Goal: Task Accomplishment & Management: Manage account settings

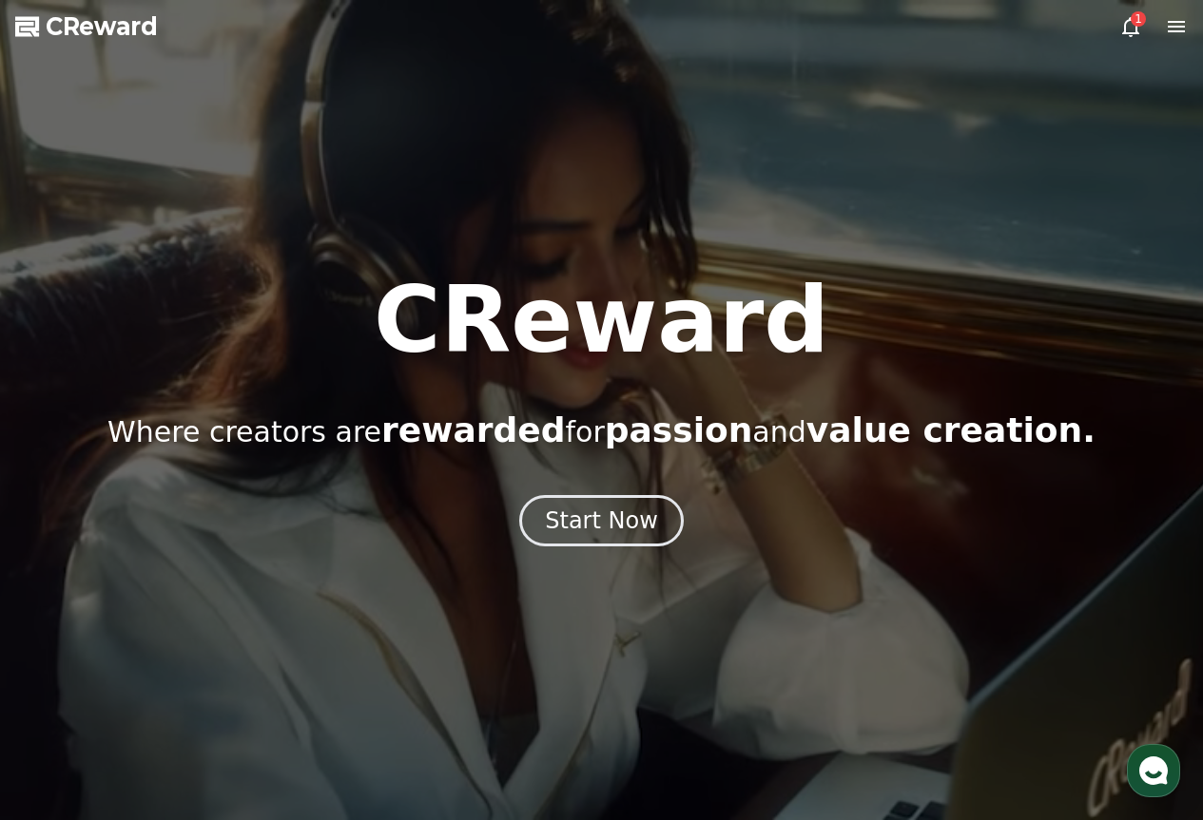
click at [1130, 14] on div at bounding box center [601, 410] width 1203 height 820
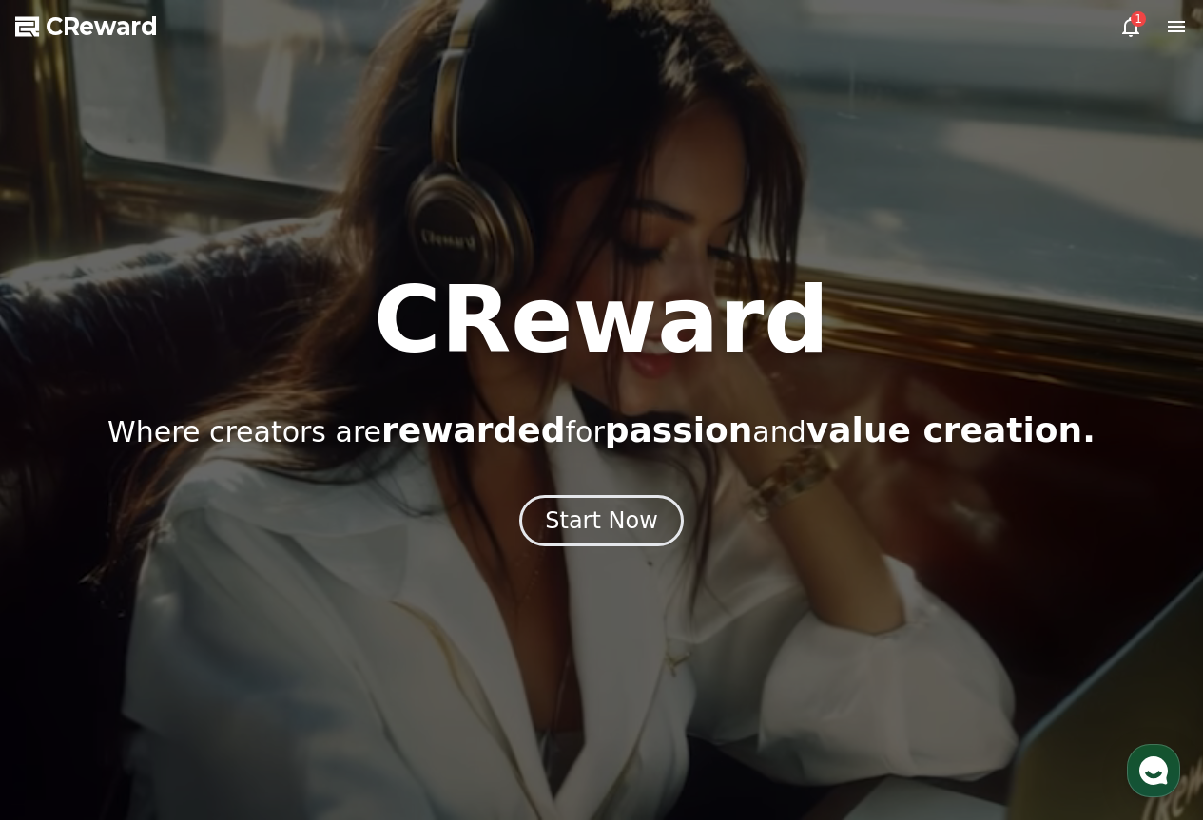
click at [1130, 28] on icon at bounding box center [1130, 26] width 23 height 23
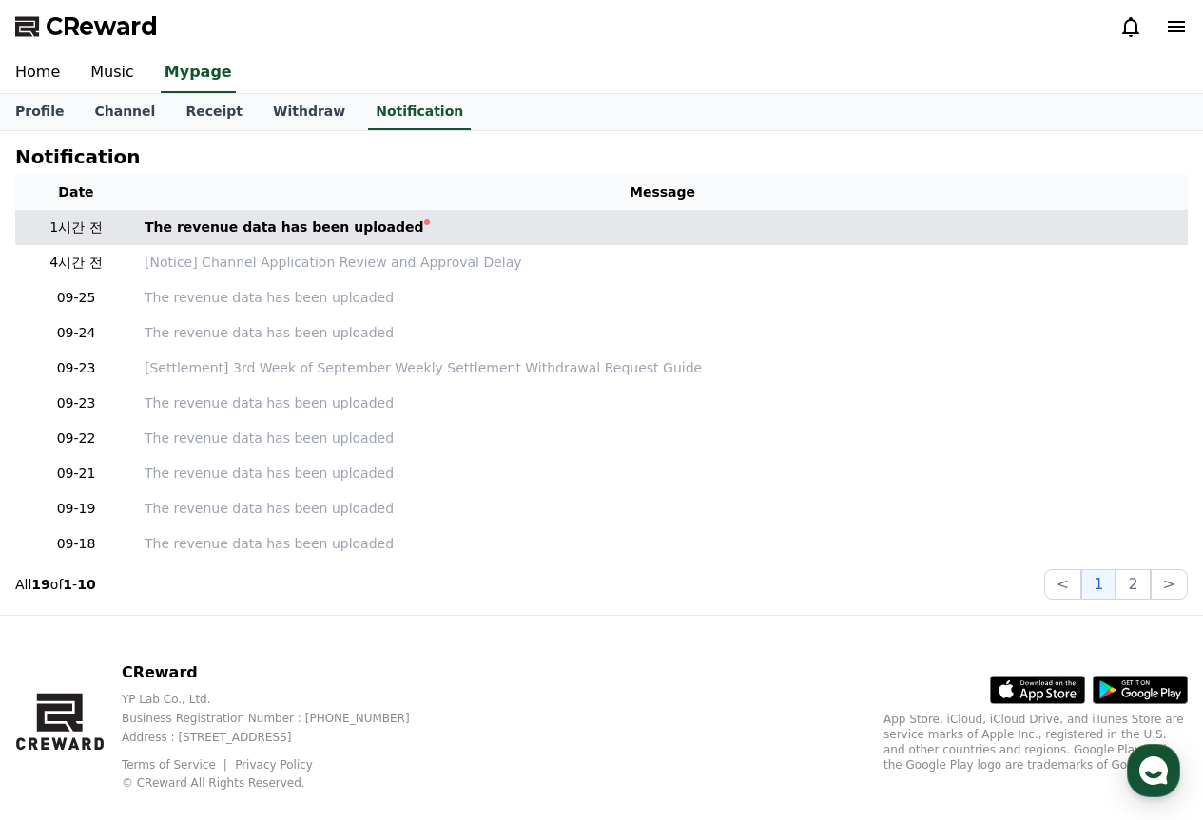
click at [413, 238] on td "The revenue data has been uploaded" at bounding box center [662, 227] width 1050 height 35
click at [408, 229] on link "The revenue data has been uploaded" at bounding box center [662, 228] width 1035 height 20
click at [408, 225] on link "The revenue data has been uploaded" at bounding box center [662, 228] width 1035 height 20
click at [386, 223] on link "The revenue data has been uploaded" at bounding box center [662, 228] width 1035 height 20
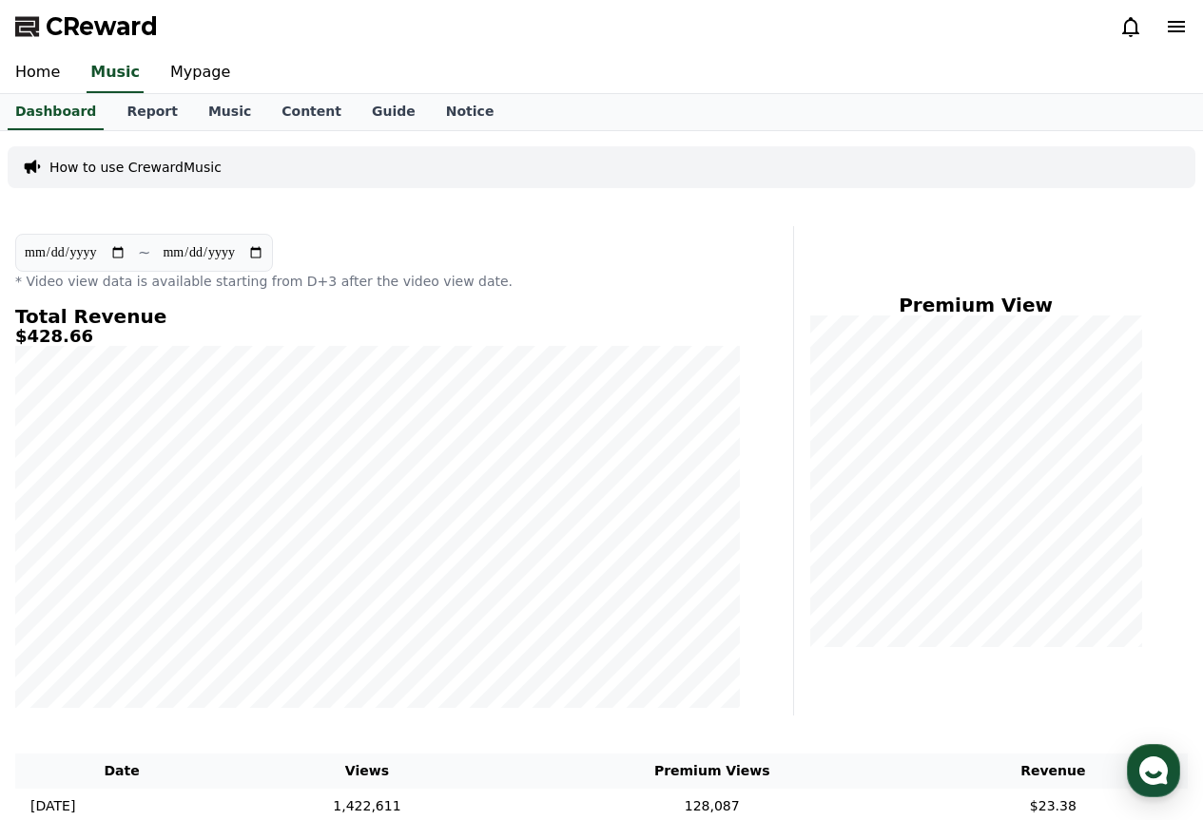
click at [433, 283] on p "* Video view data is available starting from D+3 after the video view date." at bounding box center [377, 281] width 724 height 19
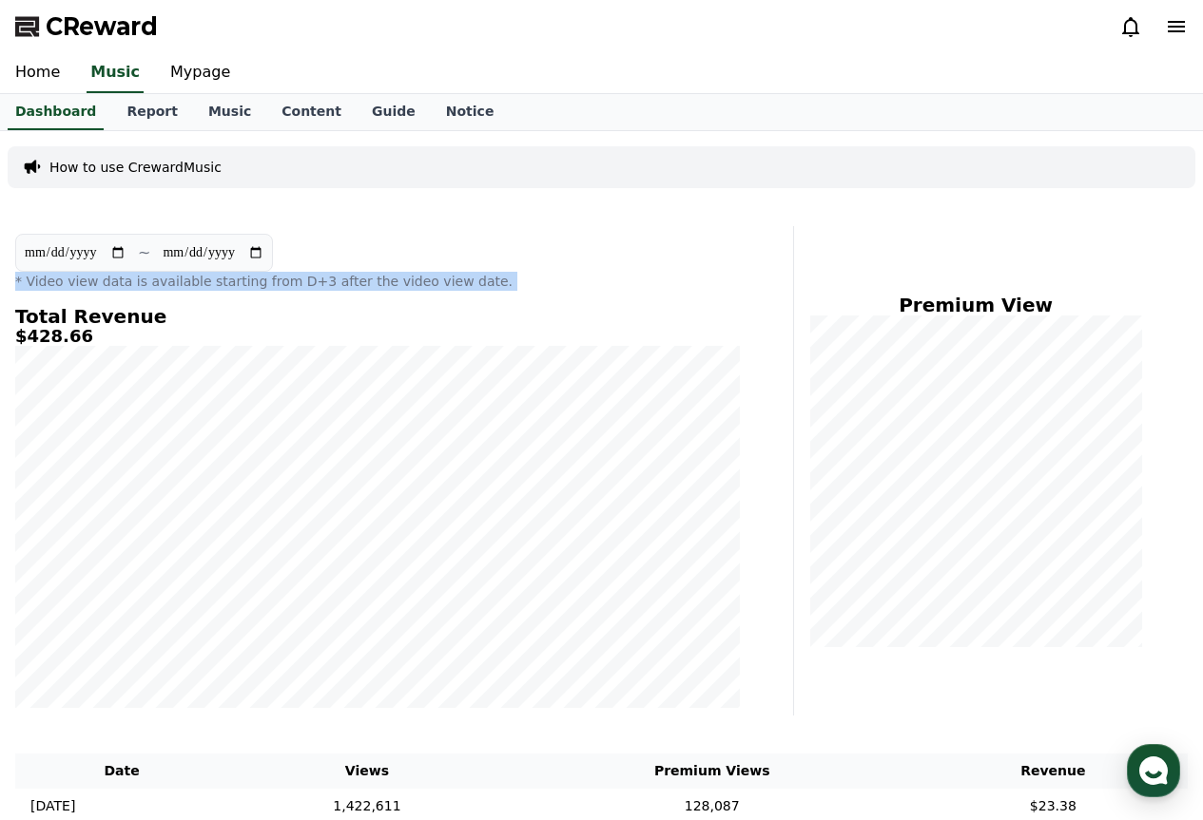
click at [433, 283] on p "* Video view data is available starting from D+3 after the video view date." at bounding box center [377, 281] width 724 height 19
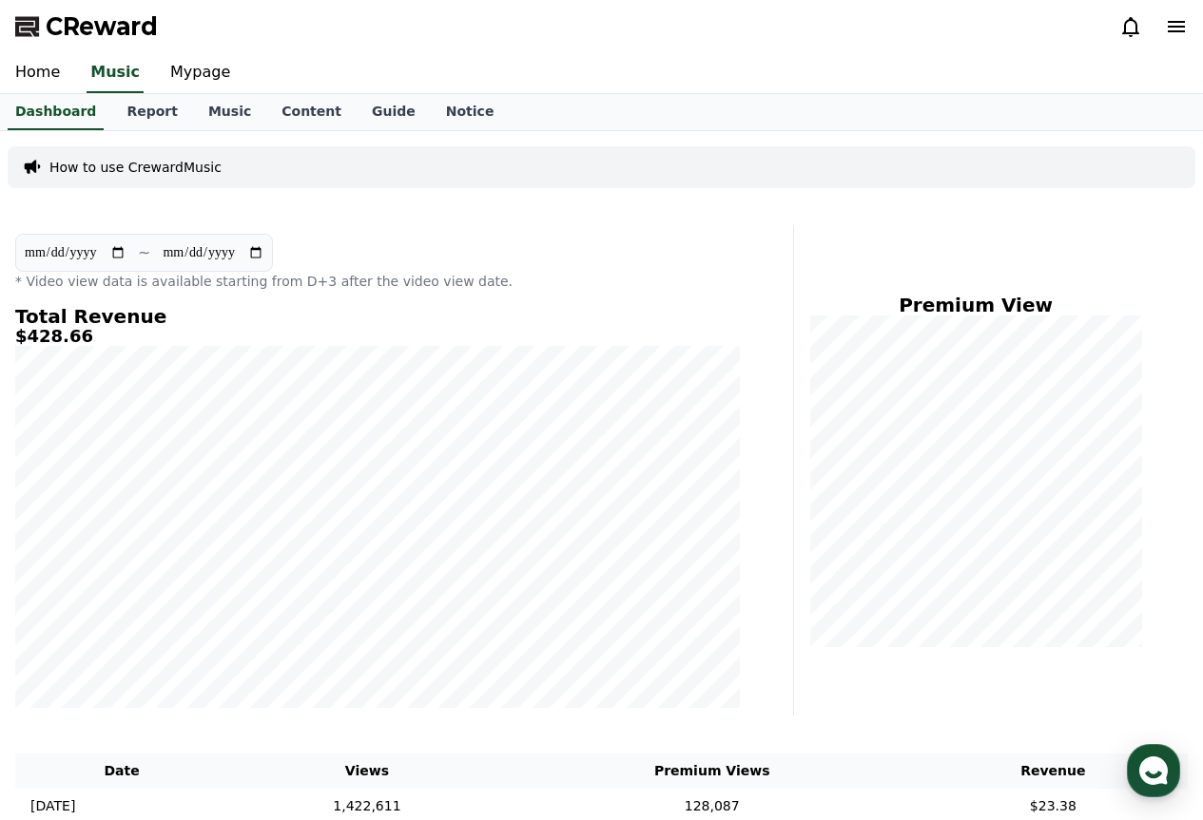
drag, startPoint x: 462, startPoint y: 292, endPoint x: 485, endPoint y: 300, distance: 24.4
click at [485, 300] on div "**********" at bounding box center [378, 471] width 740 height 490
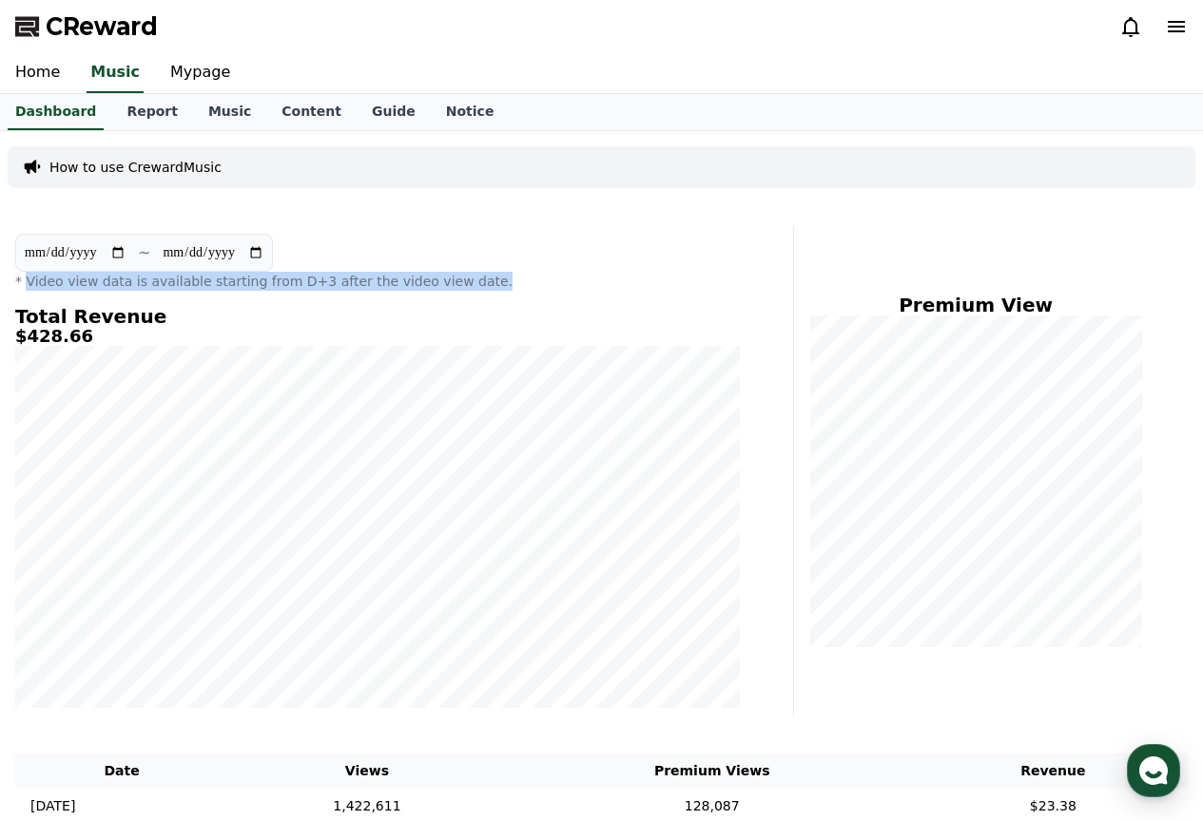
drag, startPoint x: 24, startPoint y: 274, endPoint x: 471, endPoint y: 272, distance: 446.8
click at [471, 272] on p "* Video view data is available starting from D+3 after the video view date." at bounding box center [377, 281] width 724 height 19
drag, startPoint x: 462, startPoint y: 285, endPoint x: 744, endPoint y: 244, distance: 285.3
click at [744, 244] on div "**********" at bounding box center [378, 471] width 740 height 490
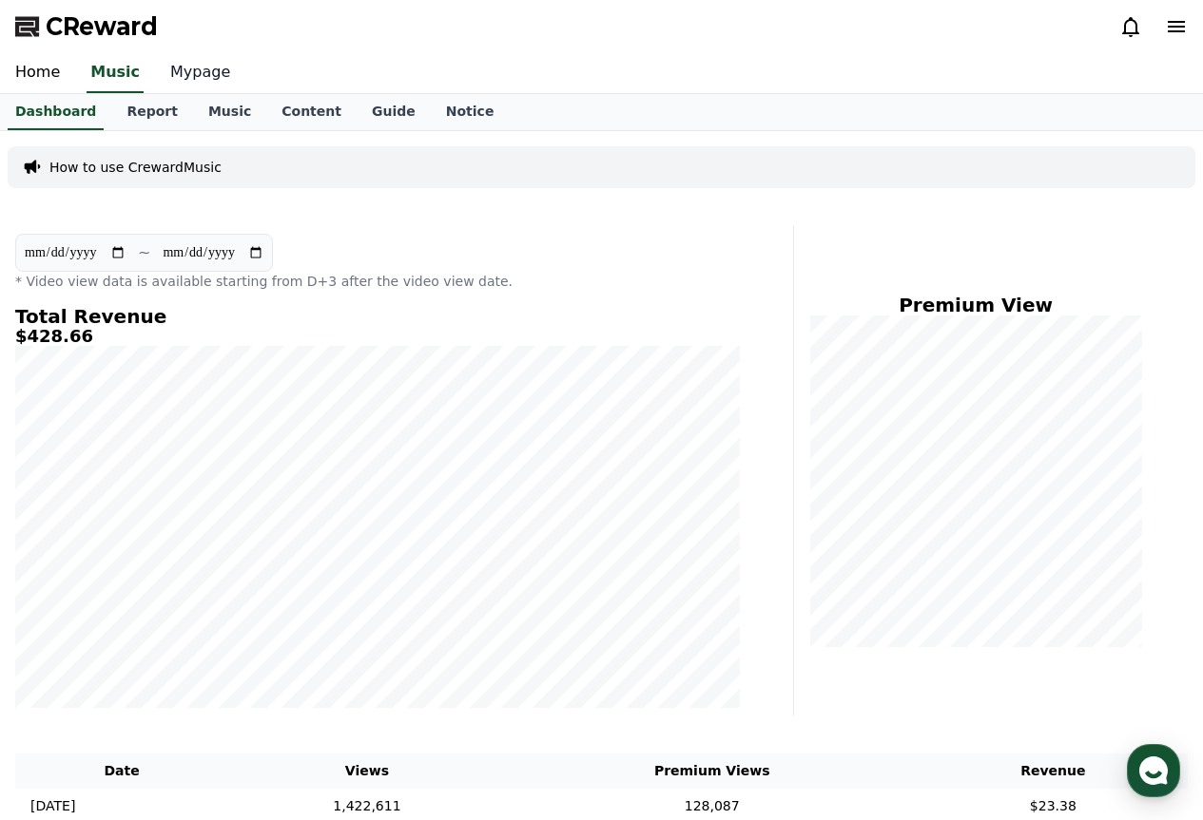
click at [172, 57] on link "Mypage" at bounding box center [200, 73] width 90 height 40
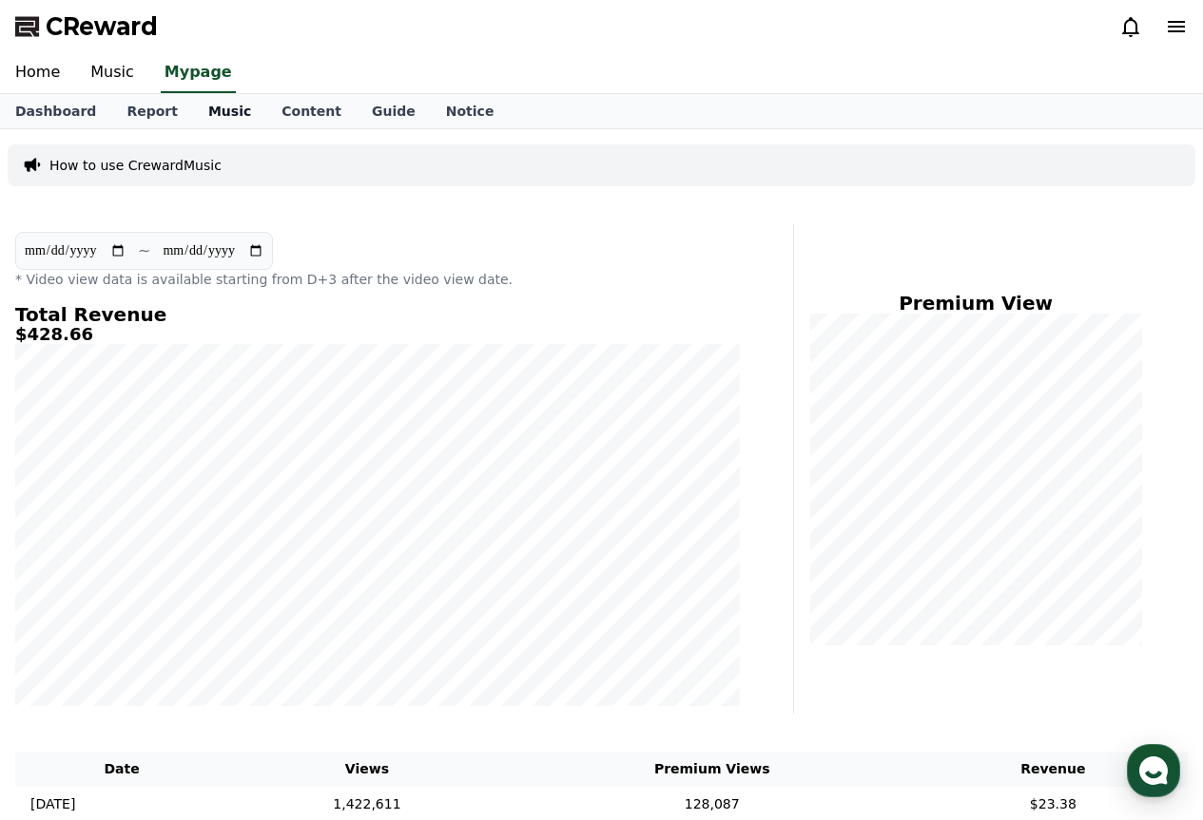
select select "**********"
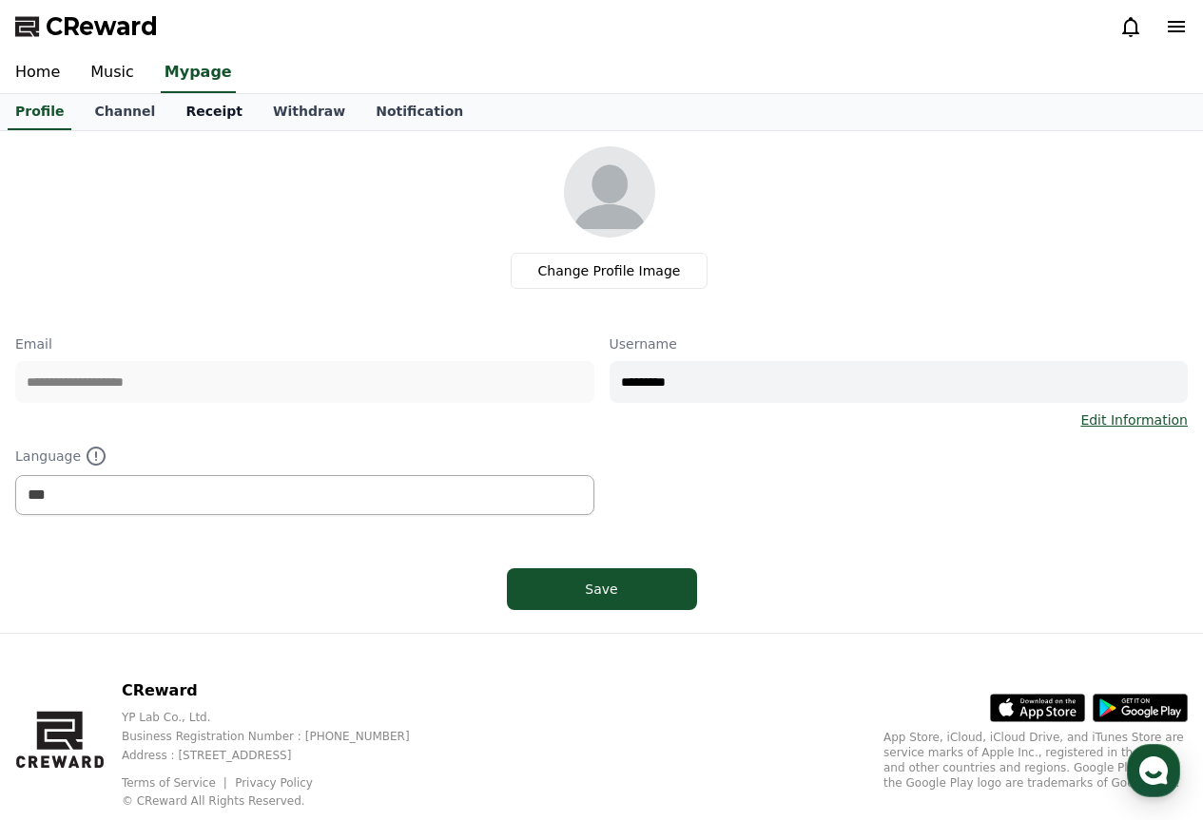
click at [188, 106] on link "Receipt" at bounding box center [213, 112] width 87 height 36
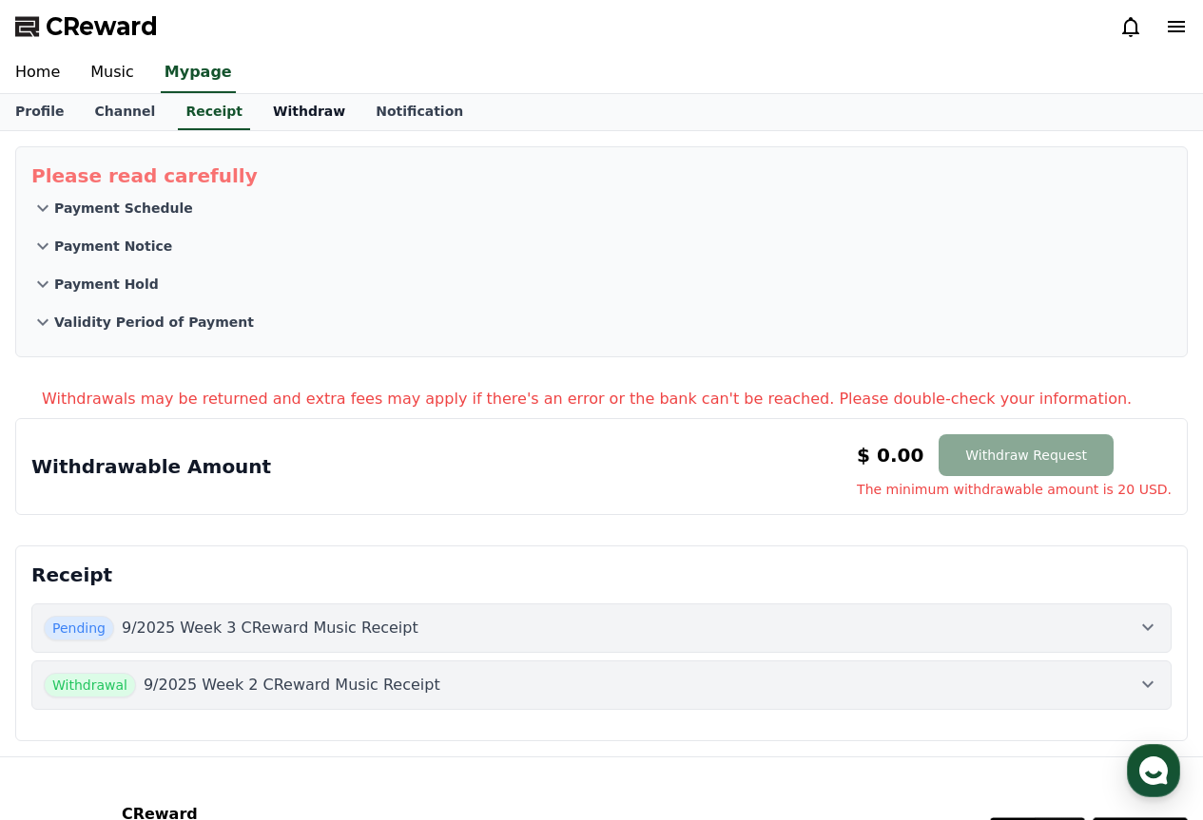
click at [261, 107] on link "Withdraw" at bounding box center [309, 112] width 103 height 36
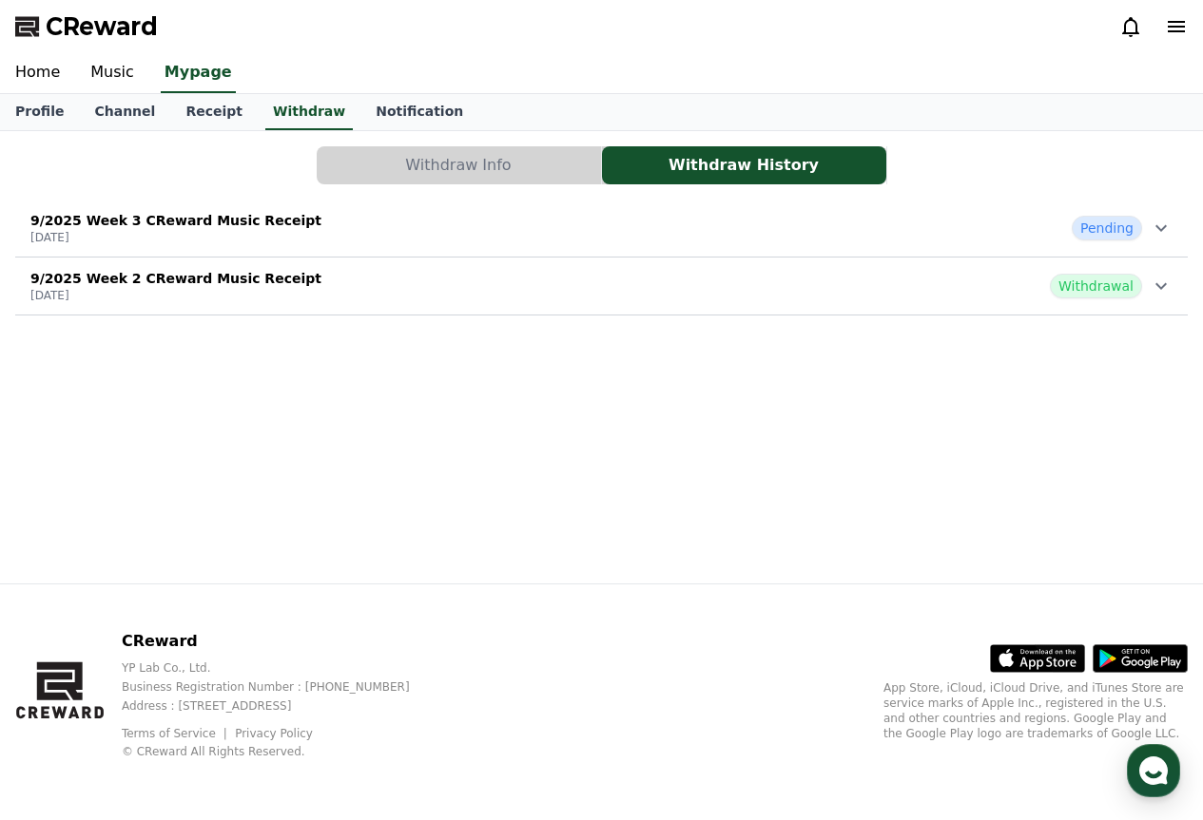
click at [993, 232] on div "9/2025 Week 3 CReward Music Receipt [DATE] Pending" at bounding box center [601, 227] width 1172 height 49
